Goal: Task Accomplishment & Management: Manage account settings

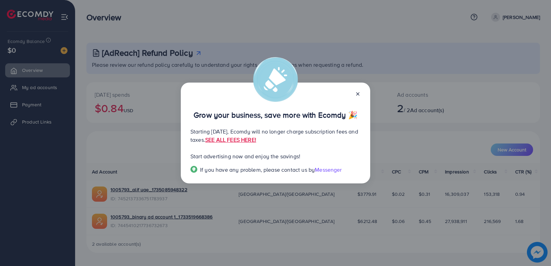
click at [357, 94] on line at bounding box center [357, 94] width 3 height 3
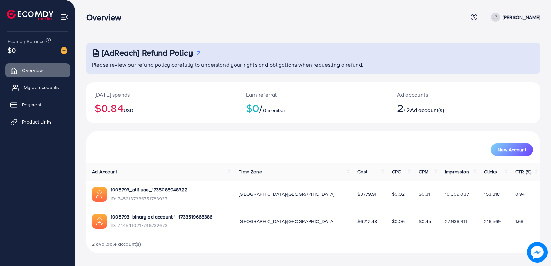
click at [37, 85] on span "My ad accounts" at bounding box center [41, 87] width 35 height 7
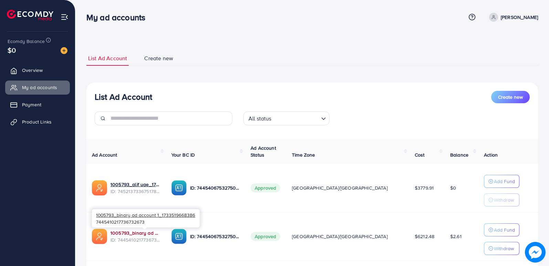
click at [135, 233] on link "1005793_binary ad account 1_1733519668386" at bounding box center [136, 233] width 50 height 7
